Goal: Task Accomplishment & Management: Use online tool/utility

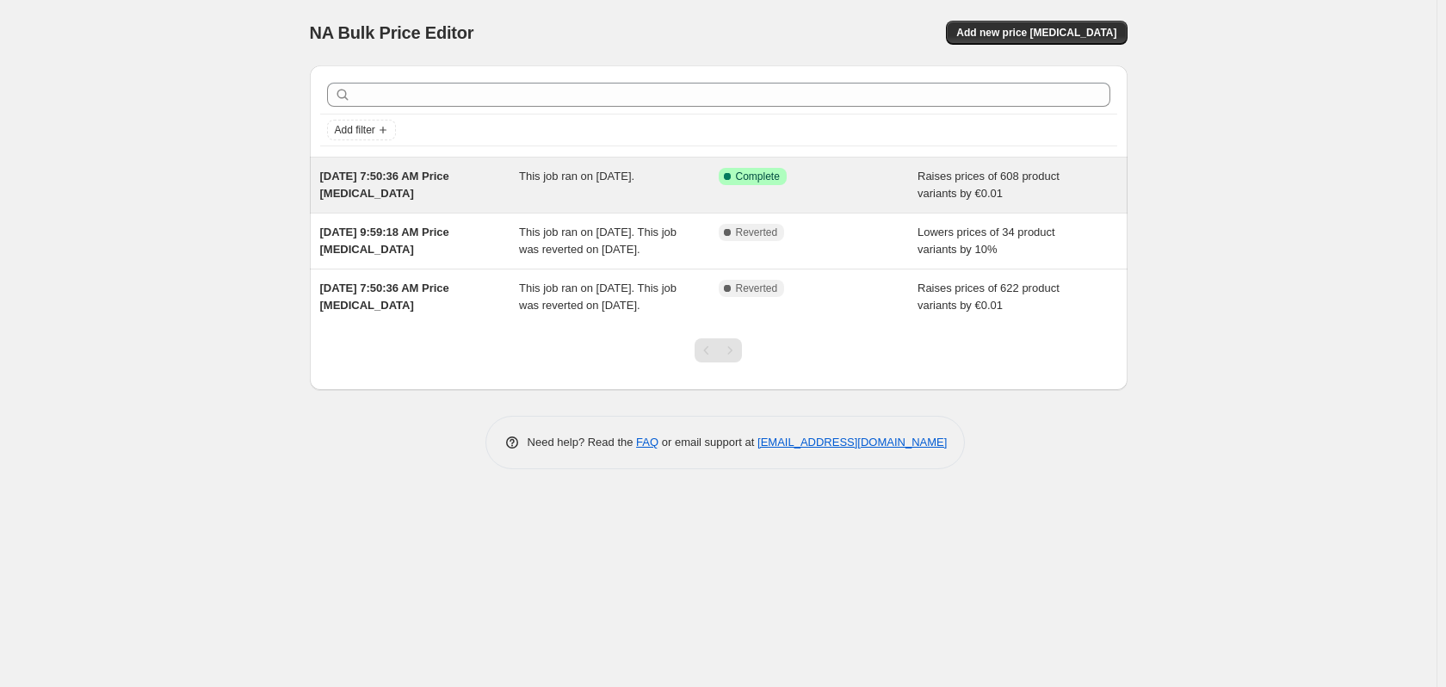
click at [395, 184] on div "[DATE] 7:50:36 AM Price [MEDICAL_DATA]" at bounding box center [420, 185] width 200 height 34
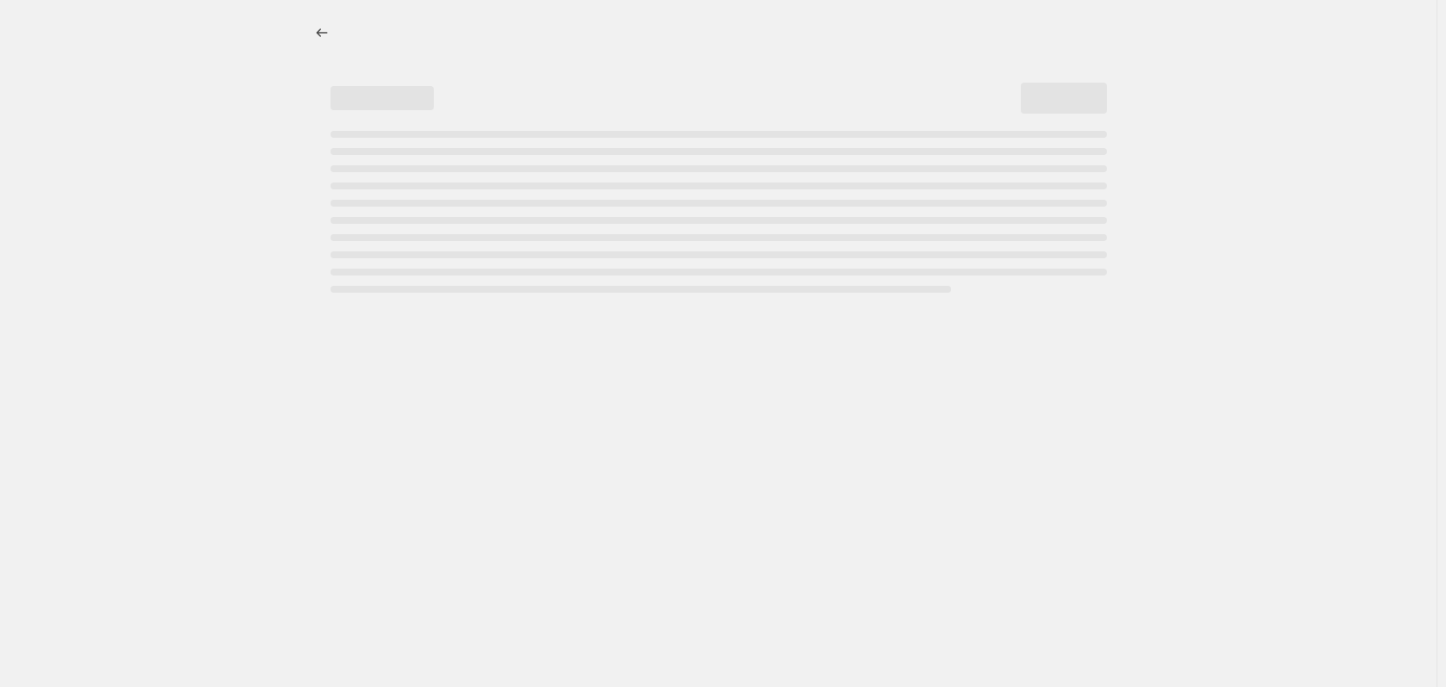
select select "by"
select select "pp"
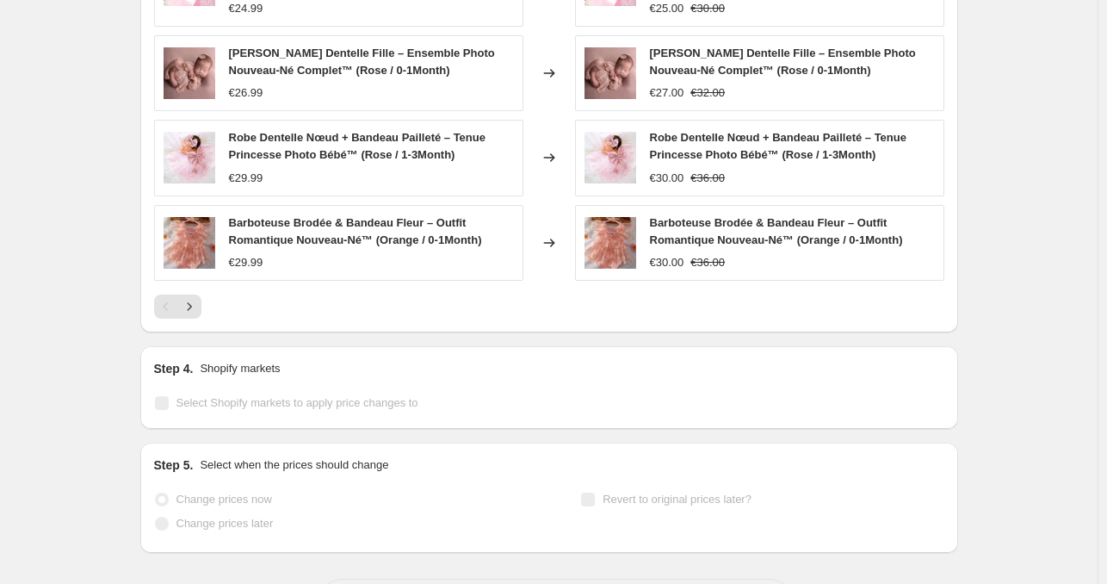
scroll to position [1621, 0]
